Goal: Information Seeking & Learning: Learn about a topic

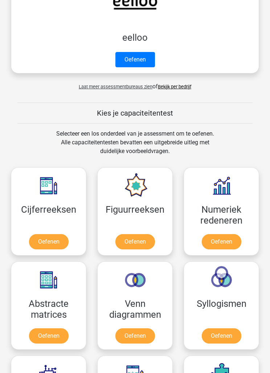
scroll to position [355, 0]
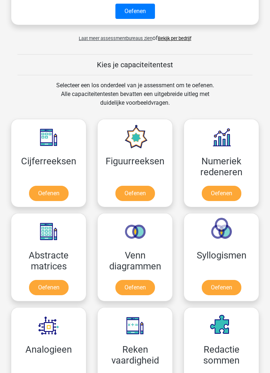
click at [143, 191] on link "Oefenen" at bounding box center [136, 193] width 40 height 15
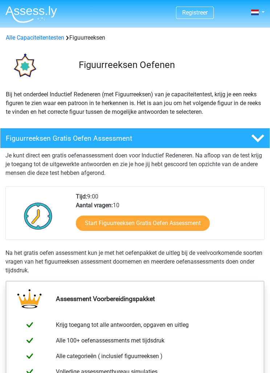
click at [208, 229] on link "Start Figuurreeksen Gratis Oefen Assessment" at bounding box center [143, 222] width 134 height 15
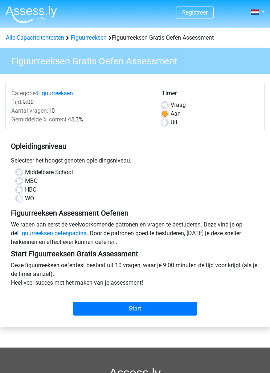
click at [25, 180] on label "MBO" at bounding box center [31, 181] width 13 height 9
click at [21, 180] on input "MBO" at bounding box center [19, 180] width 6 height 7
radio input "true"
click at [177, 309] on input "Start" at bounding box center [135, 309] width 124 height 14
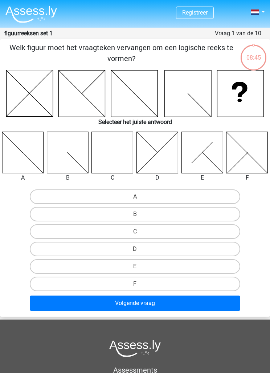
click at [104, 157] on icon at bounding box center [113, 152] width 42 height 42
click at [149, 227] on label "C" at bounding box center [135, 231] width 211 height 15
click at [140, 231] on input "C" at bounding box center [137, 233] width 5 height 5
radio input "true"
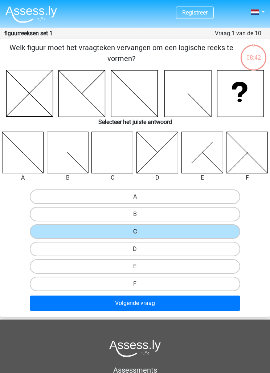
click at [144, 304] on button "Volgende vraag" at bounding box center [135, 302] width 211 height 15
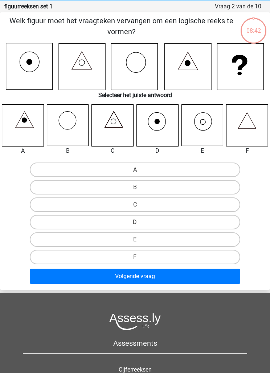
scroll to position [29, 0]
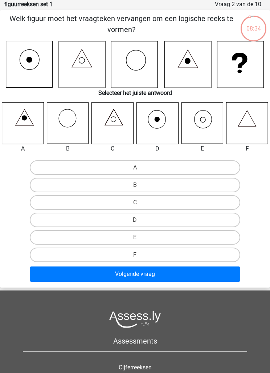
click at [206, 124] on icon at bounding box center [203, 123] width 42 height 42
click at [165, 233] on label "E" at bounding box center [135, 237] width 211 height 15
click at [140, 237] on input "E" at bounding box center [137, 239] width 5 height 5
radio input "true"
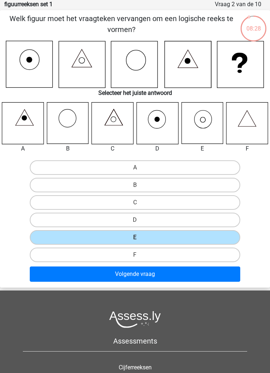
click at [170, 276] on button "Volgende vraag" at bounding box center [135, 273] width 211 height 15
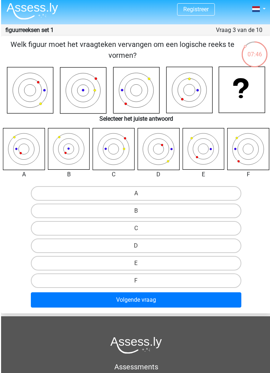
scroll to position [4, 0]
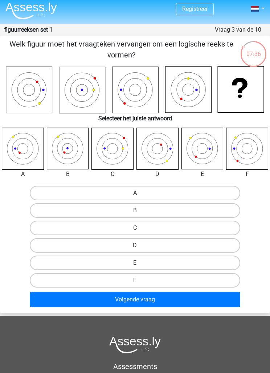
click at [182, 261] on label "E" at bounding box center [135, 262] width 211 height 15
click at [140, 263] on input "E" at bounding box center [137, 265] width 5 height 5
radio input "true"
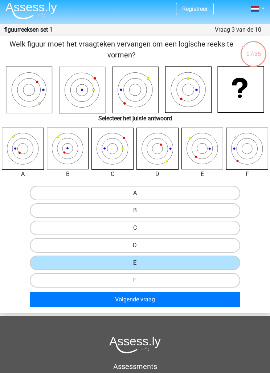
click at [157, 300] on button "Volgende vraag" at bounding box center [135, 299] width 211 height 15
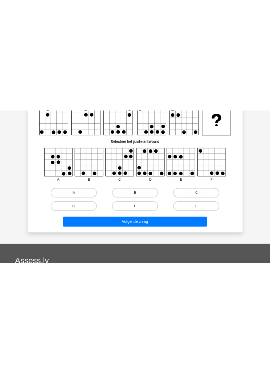
scroll to position [29, 0]
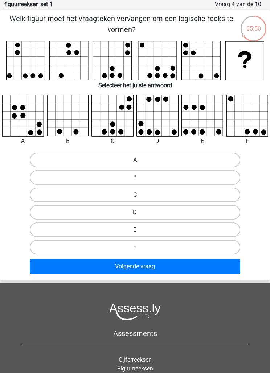
click at [158, 212] on label "D" at bounding box center [135, 212] width 211 height 15
click at [140, 212] on input "D" at bounding box center [137, 214] width 5 height 5
radio input "true"
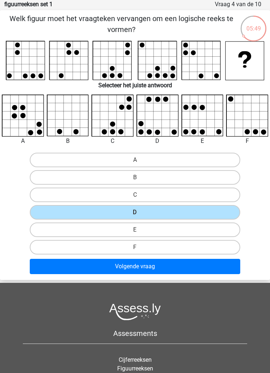
click at [173, 262] on button "Volgende vraag" at bounding box center [135, 266] width 211 height 15
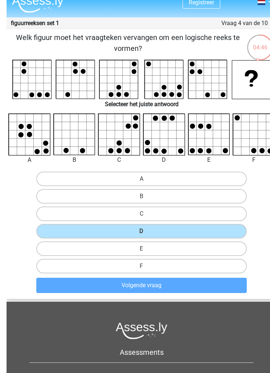
scroll to position [11, 0]
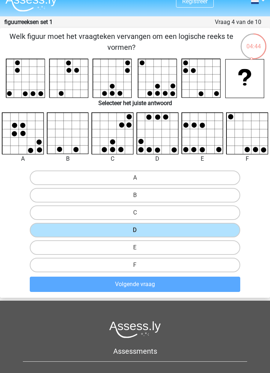
click at [178, 227] on label "D" at bounding box center [135, 230] width 211 height 15
click at [140, 230] on input "D" at bounding box center [137, 232] width 5 height 5
click at [173, 231] on label "D" at bounding box center [135, 230] width 211 height 15
click at [140, 231] on input "D" at bounding box center [137, 232] width 5 height 5
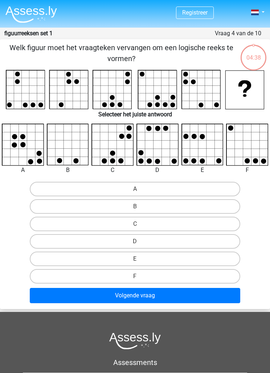
click at [189, 296] on button "Volgende vraag" at bounding box center [135, 295] width 211 height 15
click at [158, 239] on label "D" at bounding box center [135, 241] width 211 height 15
click at [140, 241] on input "D" at bounding box center [137, 243] width 5 height 5
radio input "true"
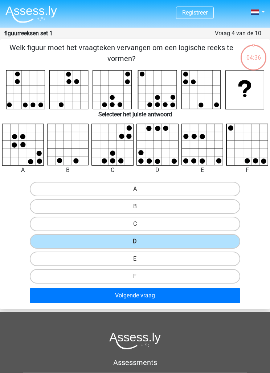
click at [150, 296] on button "Volgende vraag" at bounding box center [135, 295] width 211 height 15
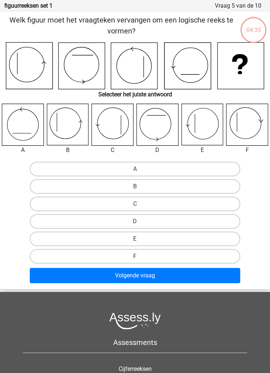
scroll to position [29, 0]
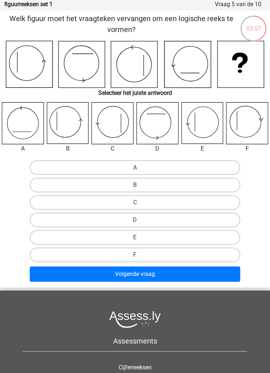
click at [68, 125] on icon at bounding box center [68, 123] width 42 height 42
click at [182, 184] on label "B" at bounding box center [135, 185] width 211 height 15
click at [140, 185] on input "B" at bounding box center [137, 187] width 5 height 5
radio input "true"
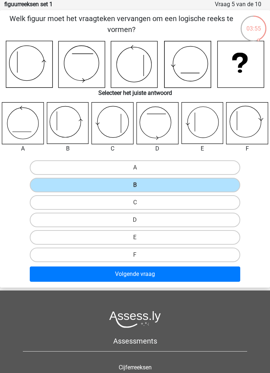
click at [162, 272] on button "Volgende vraag" at bounding box center [135, 273] width 211 height 15
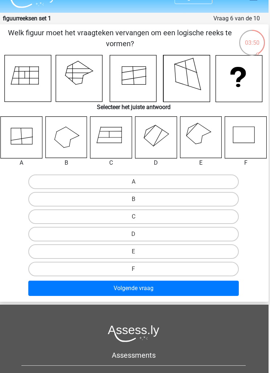
scroll to position [15, 0]
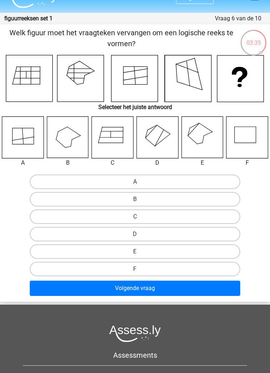
click at [163, 129] on icon at bounding box center [163, 129] width 13 height 9
click at [144, 232] on label "D" at bounding box center [135, 234] width 211 height 15
click at [140, 234] on input "D" at bounding box center [137, 236] width 5 height 5
radio input "true"
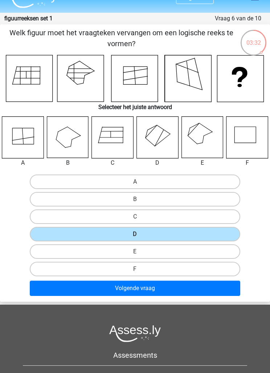
click at [176, 290] on button "Volgende vraag" at bounding box center [135, 287] width 211 height 15
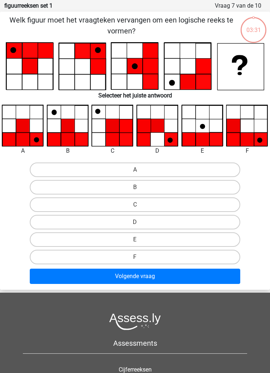
scroll to position [29, 0]
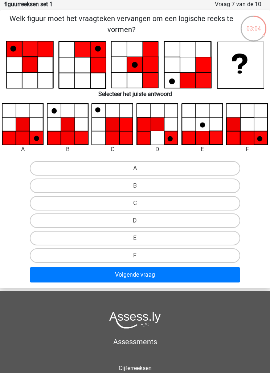
click at [166, 254] on label "F" at bounding box center [135, 255] width 211 height 15
click at [140, 255] on input "F" at bounding box center [137, 257] width 5 height 5
radio input "true"
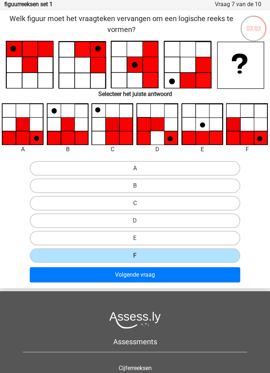
click at [166, 276] on button "Volgende vraag" at bounding box center [135, 274] width 211 height 15
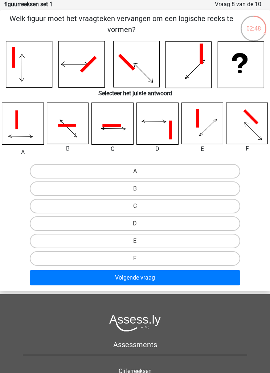
click at [150, 200] on label "C" at bounding box center [135, 206] width 211 height 15
click at [140, 206] on input "C" at bounding box center [137, 208] width 5 height 5
radio input "true"
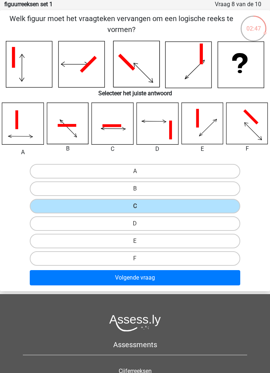
click at [144, 280] on button "Volgende vraag" at bounding box center [135, 277] width 211 height 15
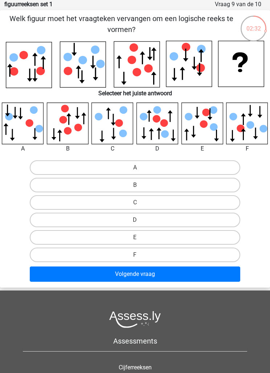
click at [142, 251] on label "F" at bounding box center [135, 254] width 211 height 15
click at [140, 255] on input "F" at bounding box center [137, 257] width 5 height 5
radio input "true"
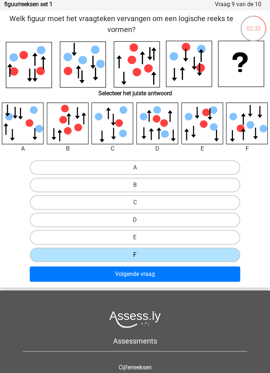
click at [162, 271] on button "Volgende vraag" at bounding box center [135, 273] width 211 height 15
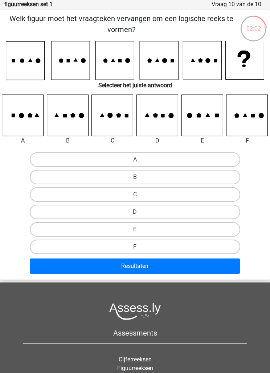
click at [214, 128] on icon at bounding box center [203, 115] width 42 height 42
click at [167, 228] on label "E" at bounding box center [135, 229] width 211 height 15
click at [140, 229] on input "E" at bounding box center [137, 231] width 5 height 5
radio input "true"
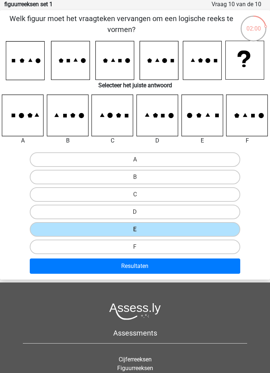
click at [177, 269] on button "Resultaten" at bounding box center [135, 265] width 211 height 15
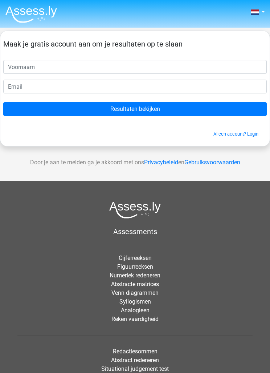
click at [41, 68] on input "text" at bounding box center [135, 67] width 264 height 14
type input "Jonna"
